Goal: Information Seeking & Learning: Find contact information

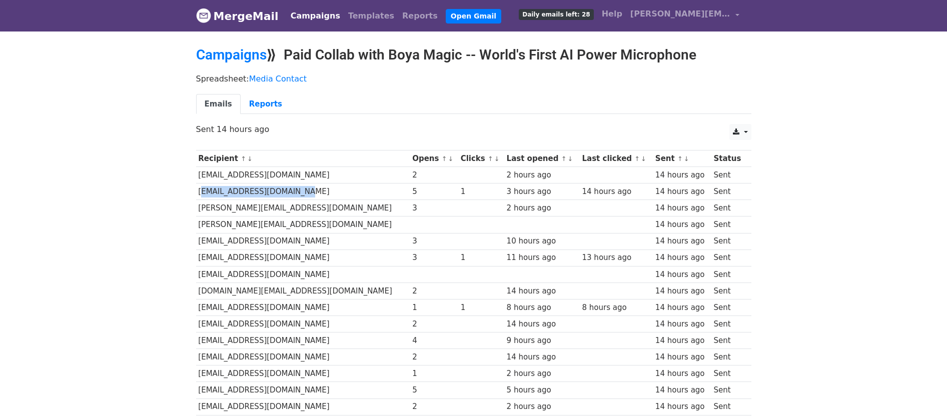
drag, startPoint x: 274, startPoint y: 186, endPoint x: 198, endPoint y: 193, distance: 76.9
click at [198, 193] on td "[EMAIL_ADDRESS][DOMAIN_NAME]" at bounding box center [303, 192] width 214 height 17
copy td "[EMAIL_ADDRESS][DOMAIN_NAME]"
click at [412, 194] on div "5" at bounding box center [434, 192] width 44 height 12
drag, startPoint x: 260, startPoint y: 216, endPoint x: 198, endPoint y: 209, distance: 62.4
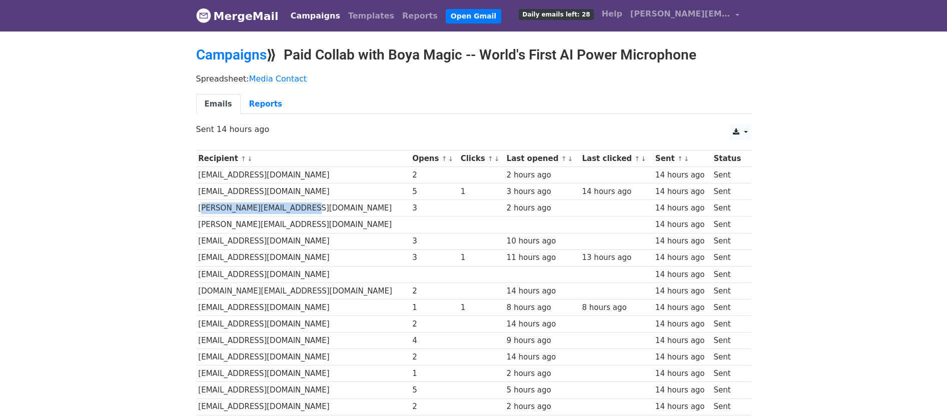
click at [198, 209] on td "[PERSON_NAME][EMAIL_ADDRESS][DOMAIN_NAME]" at bounding box center [303, 208] width 214 height 17
copy td "[PERSON_NAME][EMAIL_ADDRESS][DOMAIN_NAME]"
click at [328, 260] on td "[EMAIL_ADDRESS][DOMAIN_NAME]" at bounding box center [303, 258] width 214 height 17
drag, startPoint x: 249, startPoint y: 212, endPoint x: 198, endPoint y: 209, distance: 50.6
click at [198, 209] on td "[PERSON_NAME][EMAIL_ADDRESS][DOMAIN_NAME]" at bounding box center [303, 208] width 214 height 17
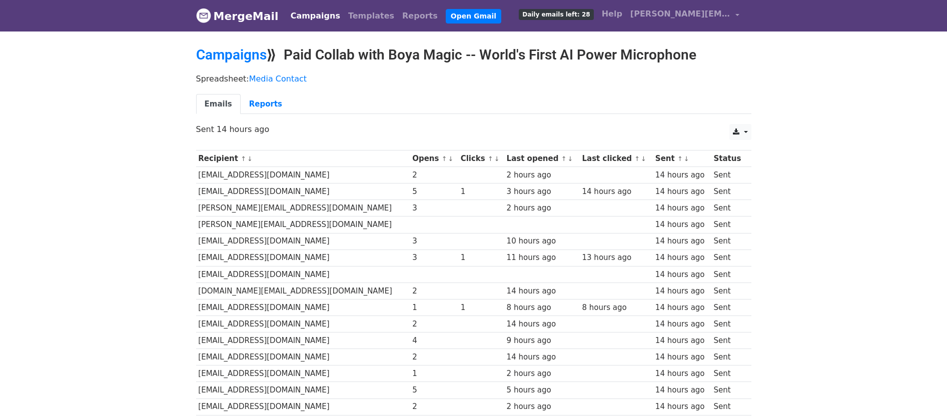
click at [305, 221] on td "[PERSON_NAME][EMAIL_ADDRESS][DOMAIN_NAME]" at bounding box center [303, 225] width 214 height 17
drag, startPoint x: 243, startPoint y: 224, endPoint x: 197, endPoint y: 225, distance: 45.5
click at [197, 225] on td "[PERSON_NAME][EMAIL_ADDRESS][DOMAIN_NAME]" at bounding box center [303, 225] width 214 height 17
copy td "[PERSON_NAME][EMAIL_ADDRESS][DOMAIN_NAME]"
click at [333, 240] on td "[EMAIL_ADDRESS][DOMAIN_NAME]" at bounding box center [303, 241] width 214 height 17
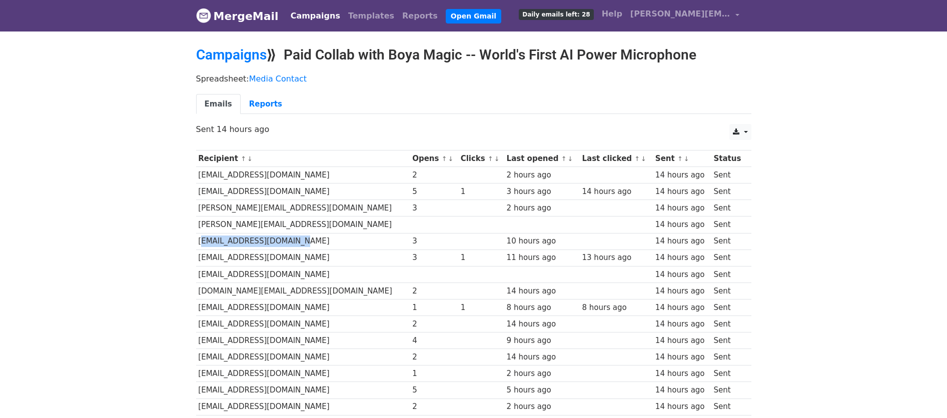
drag, startPoint x: 295, startPoint y: 242, endPoint x: 199, endPoint y: 241, distance: 96.0
click at [199, 241] on td "[EMAIL_ADDRESS][DOMAIN_NAME]" at bounding box center [303, 241] width 214 height 17
drag, startPoint x: 218, startPoint y: 223, endPoint x: 306, endPoint y: 222, distance: 88.0
click at [306, 222] on td "[PERSON_NAME][EMAIL_ADDRESS][DOMAIN_NAME]" at bounding box center [303, 225] width 214 height 17
copy td "[PERSON_NAME][EMAIL_ADDRESS][DOMAIN_NAME]"
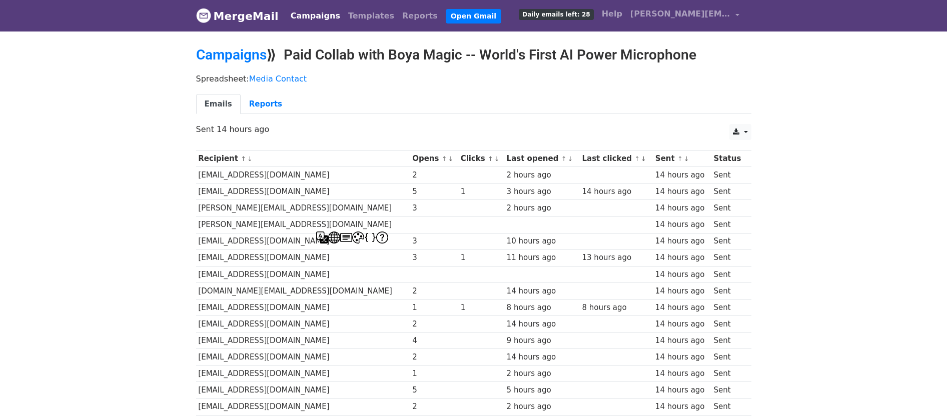
click at [308, 214] on td "[PERSON_NAME][EMAIL_ADDRESS][DOMAIN_NAME]" at bounding box center [303, 208] width 214 height 17
drag, startPoint x: 289, startPoint y: 240, endPoint x: 199, endPoint y: 239, distance: 90.0
click at [199, 239] on td "[EMAIL_ADDRESS][DOMAIN_NAME]" at bounding box center [303, 241] width 214 height 17
copy td "[EMAIL_ADDRESS][DOMAIN_NAME]"
click at [306, 265] on td "[EMAIL_ADDRESS][DOMAIN_NAME]" at bounding box center [303, 258] width 214 height 17
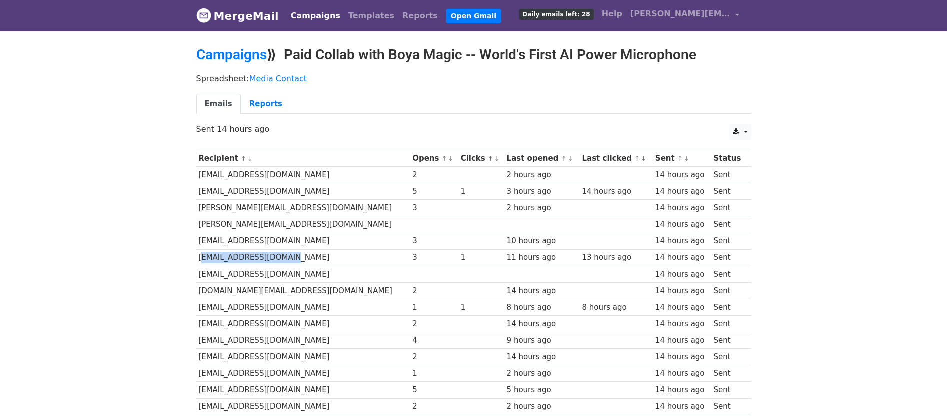
drag, startPoint x: 284, startPoint y: 258, endPoint x: 198, endPoint y: 261, distance: 86.6
click at [198, 261] on td "[EMAIL_ADDRESS][DOMAIN_NAME]" at bounding box center [303, 258] width 214 height 17
copy td "[EMAIL_ADDRESS][DOMAIN_NAME]"
click at [331, 263] on td "[EMAIL_ADDRESS][DOMAIN_NAME]" at bounding box center [303, 258] width 214 height 17
drag, startPoint x: 275, startPoint y: 276, endPoint x: 198, endPoint y: 274, distance: 77.5
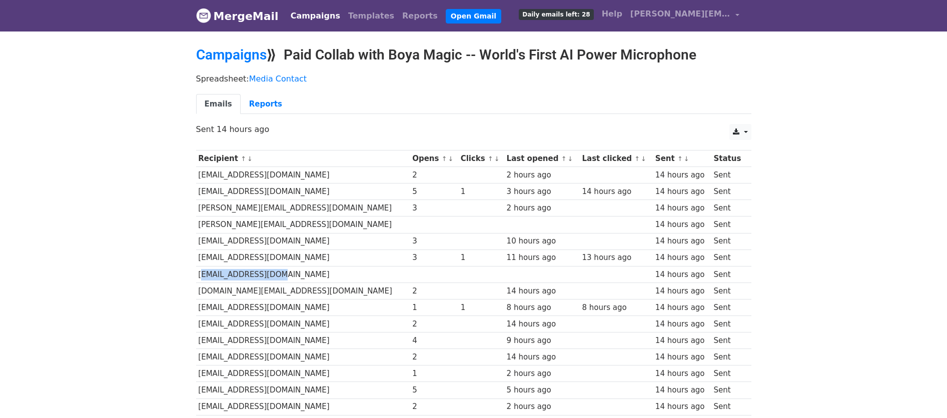
click at [198, 274] on td "[EMAIL_ADDRESS][DOMAIN_NAME]" at bounding box center [303, 274] width 214 height 17
copy td "[EMAIL_ADDRESS][DOMAIN_NAME]"
click at [346, 252] on td "[EMAIL_ADDRESS][DOMAIN_NAME]" at bounding box center [303, 258] width 214 height 17
drag, startPoint x: 282, startPoint y: 273, endPoint x: 199, endPoint y: 278, distance: 82.7
click at [199, 278] on td "[EMAIL_ADDRESS][DOMAIN_NAME]" at bounding box center [303, 274] width 214 height 17
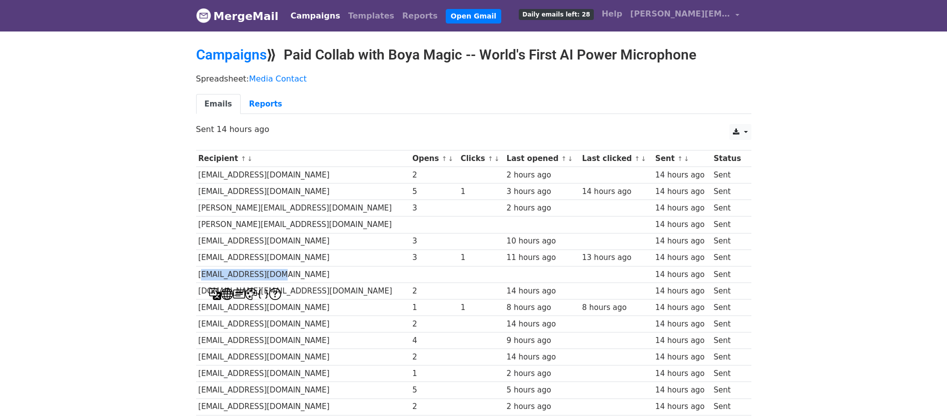
copy td "[EMAIL_ADDRESS][DOMAIN_NAME]"
click at [331, 259] on td "[EMAIL_ADDRESS][DOMAIN_NAME]" at bounding box center [303, 258] width 214 height 17
drag, startPoint x: 313, startPoint y: 290, endPoint x: 199, endPoint y: 291, distance: 113.5
click at [199, 291] on td "[DOMAIN_NAME][EMAIL_ADDRESS][DOMAIN_NAME]" at bounding box center [303, 291] width 214 height 17
copy td "[DOMAIN_NAME][EMAIL_ADDRESS][DOMAIN_NAME]"
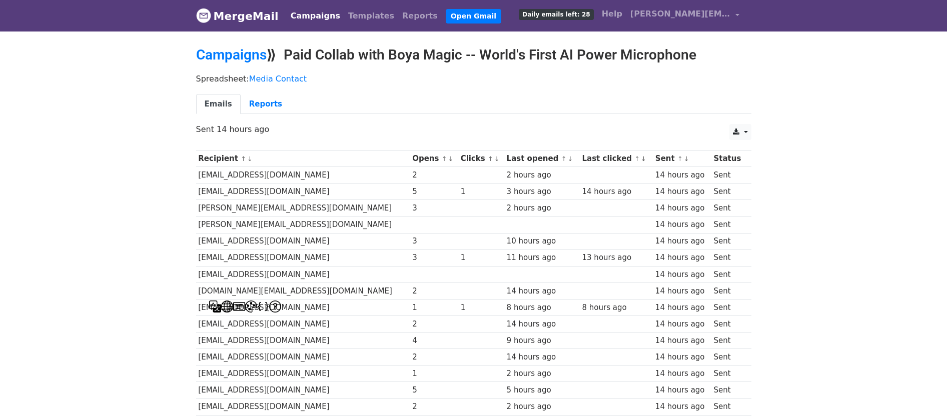
click at [343, 306] on td "[EMAIL_ADDRESS][DOMAIN_NAME]" at bounding box center [303, 307] width 214 height 17
drag, startPoint x: 227, startPoint y: 305, endPoint x: 197, endPoint y: 306, distance: 30.5
click at [197, 306] on td "[EMAIL_ADDRESS][DOMAIN_NAME]" at bounding box center [303, 307] width 214 height 17
copy td "[EMAIL_ADDRESS][DOMAIN_NAME]"
click at [410, 314] on td "1" at bounding box center [434, 307] width 48 height 17
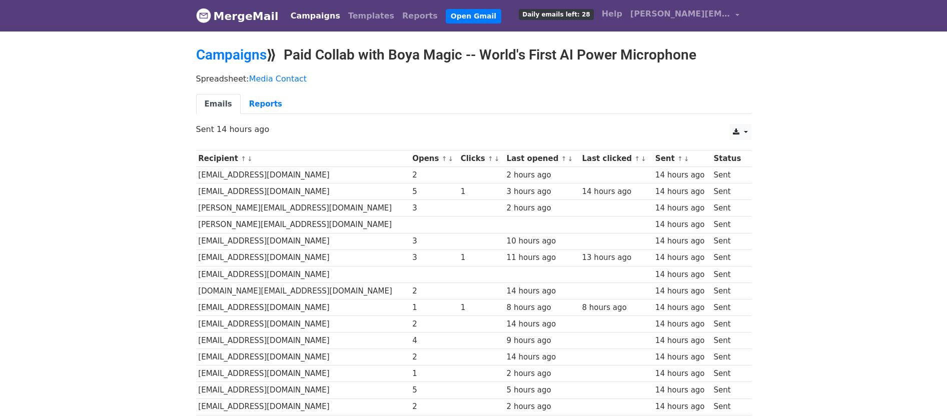
drag, startPoint x: 321, startPoint y: 325, endPoint x: 198, endPoint y: 326, distance: 123.0
click at [198, 326] on td "[EMAIL_ADDRESS][DOMAIN_NAME]" at bounding box center [303, 324] width 214 height 17
click at [320, 329] on td "[EMAIL_ADDRESS][DOMAIN_NAME]" at bounding box center [303, 324] width 214 height 17
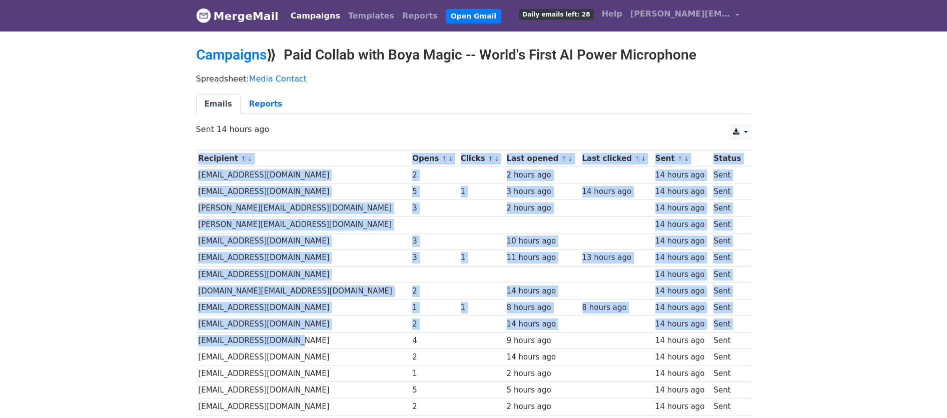
drag, startPoint x: 288, startPoint y: 340, endPoint x: 195, endPoint y: 338, distance: 93.0
click at [195, 338] on div "Recipient ↑ ↓ Opens ↑ ↓ Clicks ↑ ↓ Last opened ↑ ↓ Last clicked ↑ ↓ Sent ↑ ↓ St…" at bounding box center [474, 342] width 570 height 394
click at [196, 338] on td "[EMAIL_ADDRESS][DOMAIN_NAME]" at bounding box center [303, 341] width 214 height 17
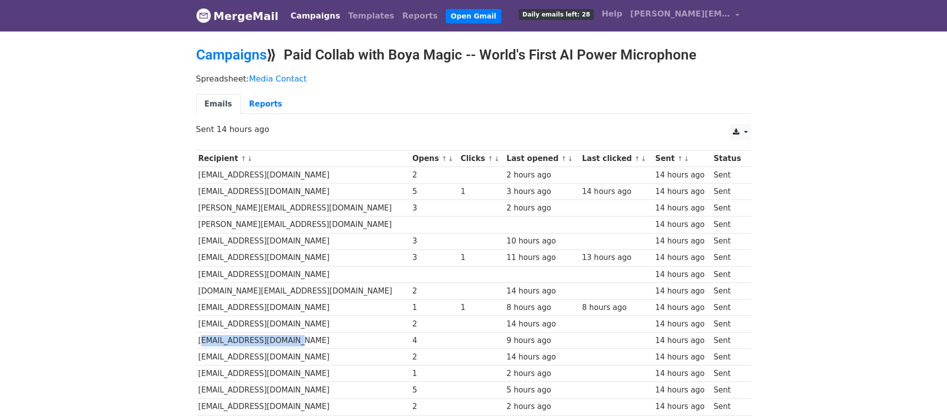
drag, startPoint x: 198, startPoint y: 339, endPoint x: 291, endPoint y: 343, distance: 92.6
click at [291, 343] on td "[EMAIL_ADDRESS][DOMAIN_NAME]" at bounding box center [303, 341] width 214 height 17
click at [329, 283] on td "[DOMAIN_NAME][EMAIL_ADDRESS][DOMAIN_NAME]" at bounding box center [303, 291] width 214 height 17
drag, startPoint x: 289, startPoint y: 363, endPoint x: 199, endPoint y: 356, distance: 90.3
click at [199, 356] on td "[EMAIL_ADDRESS][DOMAIN_NAME]" at bounding box center [303, 357] width 214 height 17
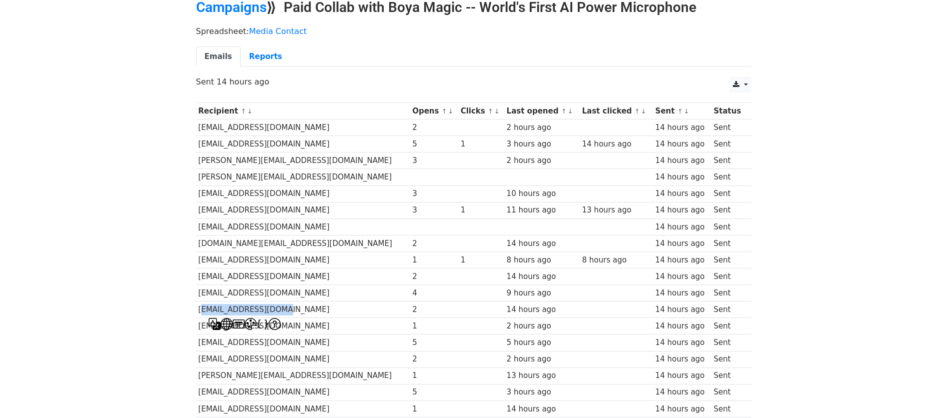
scroll to position [91, 0]
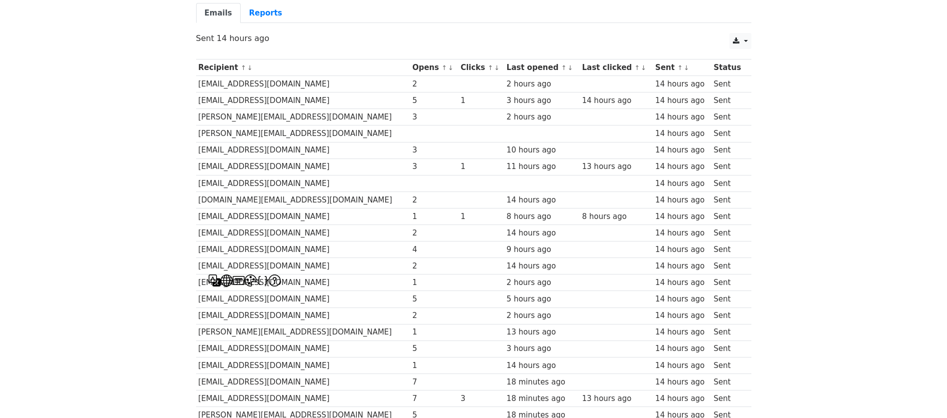
click at [310, 277] on td "[EMAIL_ADDRESS][DOMAIN_NAME]" at bounding box center [303, 283] width 214 height 17
drag, startPoint x: 288, startPoint y: 282, endPoint x: 200, endPoint y: 284, distance: 87.5
click at [200, 284] on td "[EMAIL_ADDRESS][DOMAIN_NAME]" at bounding box center [303, 283] width 214 height 17
click at [350, 296] on td "[EMAIL_ADDRESS][DOMAIN_NAME]" at bounding box center [303, 299] width 214 height 17
drag, startPoint x: 287, startPoint y: 299, endPoint x: 198, endPoint y: 300, distance: 89.5
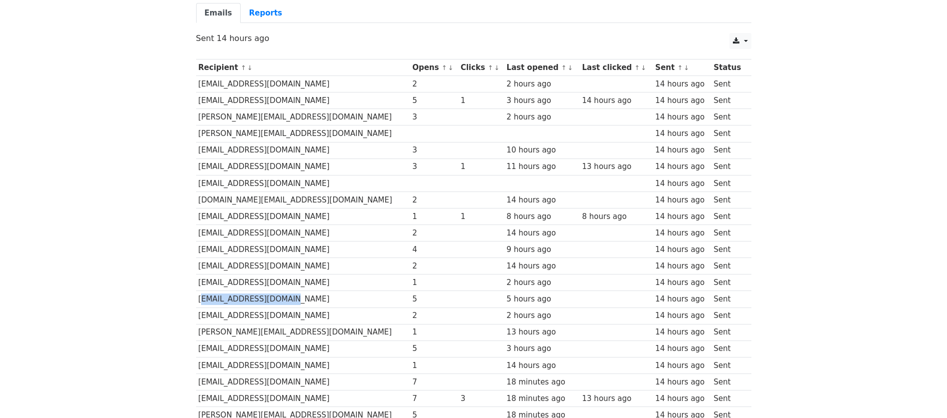
click at [198, 300] on td "[EMAIL_ADDRESS][DOMAIN_NAME]" at bounding box center [303, 299] width 214 height 17
click at [340, 306] on td "[EMAIL_ADDRESS][DOMAIN_NAME]" at bounding box center [303, 299] width 214 height 17
drag, startPoint x: 323, startPoint y: 315, endPoint x: 197, endPoint y: 317, distance: 126.0
click at [197, 317] on td "[EMAIL_ADDRESS][DOMAIN_NAME]" at bounding box center [303, 316] width 214 height 17
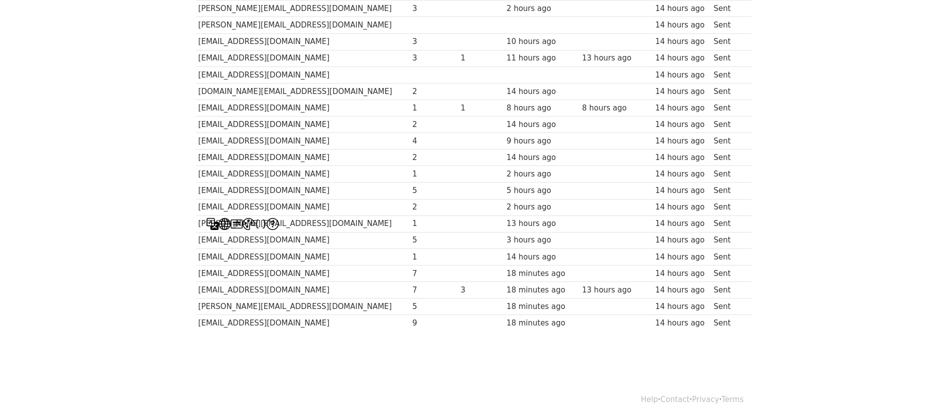
scroll to position [202, 0]
click at [335, 225] on td "[PERSON_NAME][EMAIL_ADDRESS][DOMAIN_NAME]" at bounding box center [303, 222] width 214 height 17
drag, startPoint x: 290, startPoint y: 221, endPoint x: 201, endPoint y: 224, distance: 89.1
click at [201, 224] on td "[PERSON_NAME][EMAIL_ADDRESS][DOMAIN_NAME]" at bounding box center [303, 222] width 214 height 17
click at [308, 259] on td "[EMAIL_ADDRESS][DOMAIN_NAME]" at bounding box center [303, 255] width 214 height 17
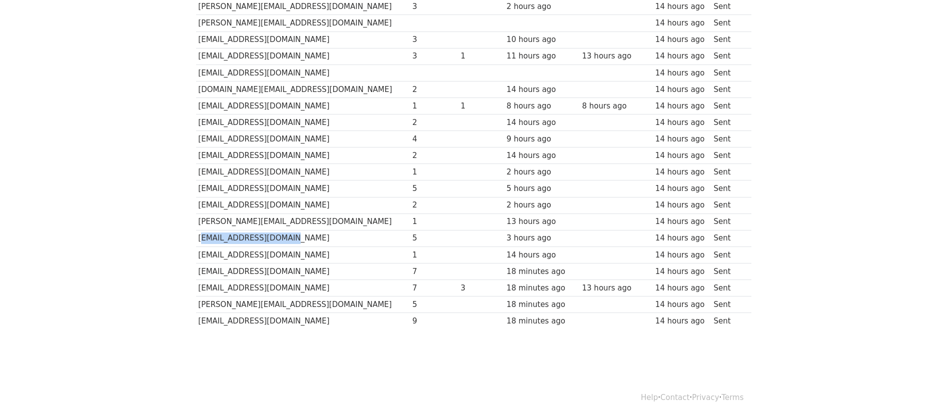
drag, startPoint x: 281, startPoint y: 239, endPoint x: 198, endPoint y: 241, distance: 82.5
click at [198, 241] on td "[EMAIL_ADDRESS][DOMAIN_NAME]" at bounding box center [303, 238] width 214 height 17
click at [318, 244] on td "[EMAIL_ADDRESS][DOMAIN_NAME]" at bounding box center [303, 238] width 214 height 17
drag, startPoint x: 293, startPoint y: 256, endPoint x: 198, endPoint y: 255, distance: 94.5
click at [198, 255] on td "[EMAIL_ADDRESS][DOMAIN_NAME]" at bounding box center [303, 255] width 214 height 17
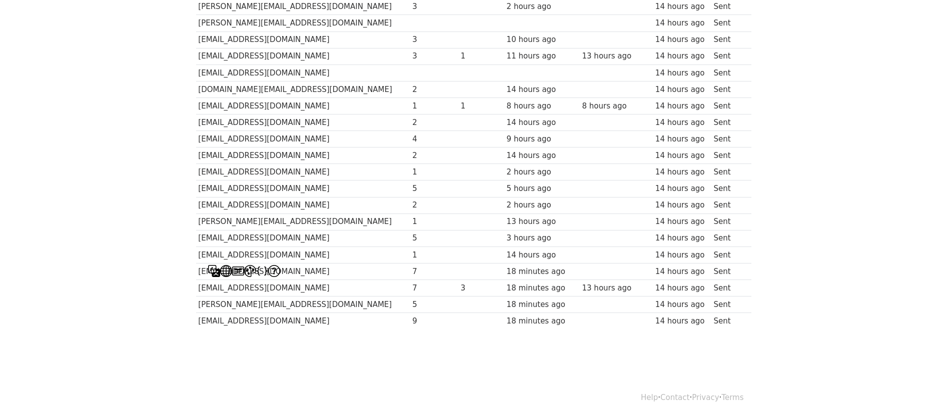
drag, startPoint x: 305, startPoint y: 279, endPoint x: 292, endPoint y: 276, distance: 13.7
click at [305, 279] on td "[EMAIL_ADDRESS][DOMAIN_NAME]" at bounding box center [303, 271] width 214 height 17
drag, startPoint x: 289, startPoint y: 274, endPoint x: 197, endPoint y: 274, distance: 92.0
click at [197, 274] on td "[EMAIL_ADDRESS][DOMAIN_NAME]" at bounding box center [303, 271] width 214 height 17
click at [412, 301] on div "5" at bounding box center [434, 305] width 44 height 12
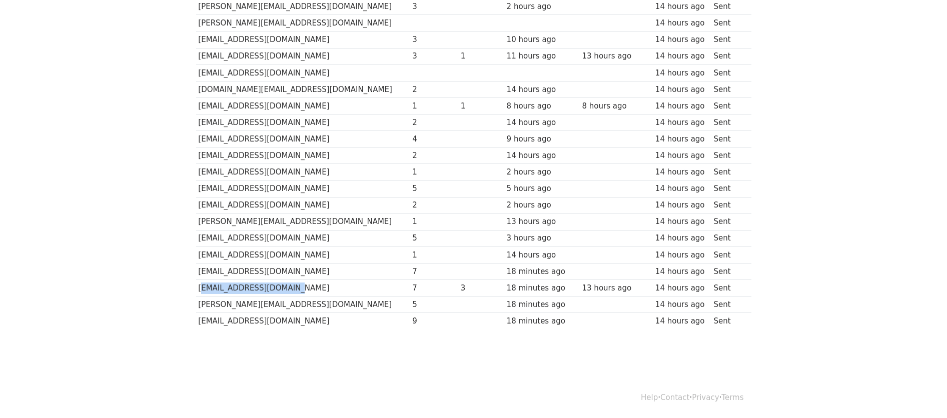
drag, startPoint x: 301, startPoint y: 293, endPoint x: 202, endPoint y: 290, distance: 99.1
click at [200, 289] on td "[EMAIL_ADDRESS][DOMAIN_NAME]" at bounding box center [303, 288] width 214 height 17
click at [200, 301] on td "[PERSON_NAME][EMAIL_ADDRESS][DOMAIN_NAME]" at bounding box center [303, 305] width 214 height 17
drag, startPoint x: 200, startPoint y: 303, endPoint x: 301, endPoint y: 304, distance: 101.0
click at [301, 304] on td "[PERSON_NAME][EMAIL_ADDRESS][DOMAIN_NAME]" at bounding box center [303, 305] width 214 height 17
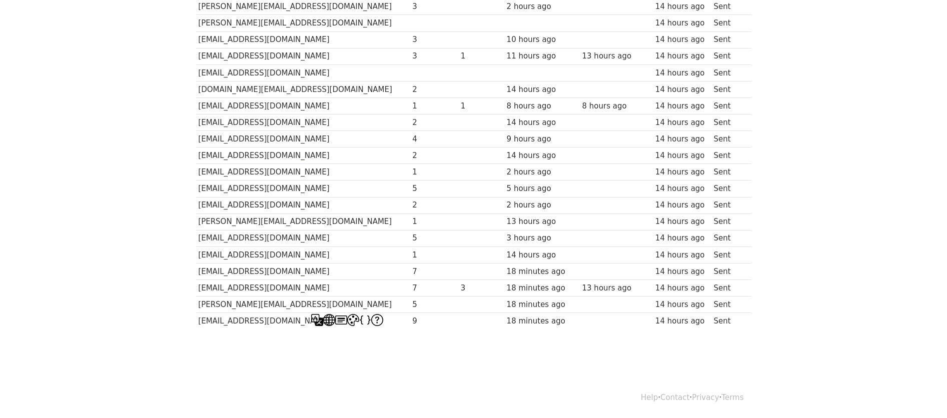
click at [252, 331] on div "Recipient ↑ ↓ Opens ↑ ↓ Clicks ↑ ↓ Last opened ↑ ↓ Last clicked ↑ ↓ Sent ↑ ↓ St…" at bounding box center [474, 140] width 570 height 394
drag, startPoint x: 301, startPoint y: 324, endPoint x: 196, endPoint y: 323, distance: 105.0
click at [196, 323] on td "[EMAIL_ADDRESS][DOMAIN_NAME]" at bounding box center [303, 321] width 214 height 17
